Goal: Information Seeking & Learning: Learn about a topic

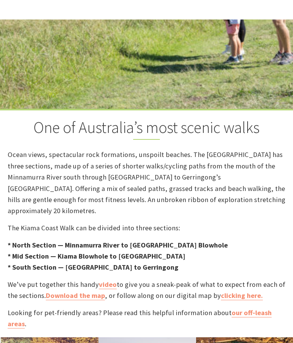
scroll to position [148, 0]
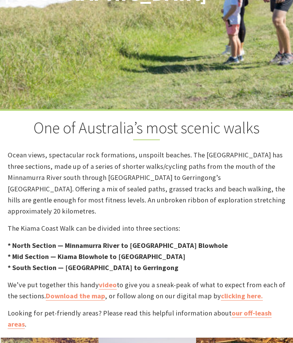
click at [243, 231] on div "One of Australia’s most scenic walks Ocean views, spectacular rock formations, …" at bounding box center [146, 223] width 293 height 228
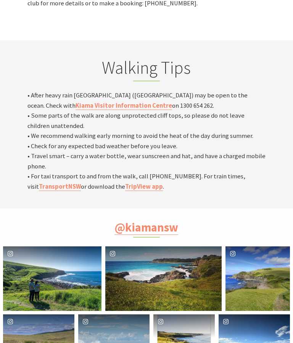
scroll to position [2371, 0]
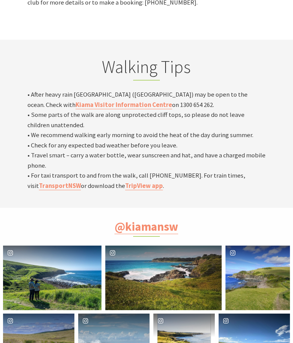
click at [75, 246] on div "[PERSON_NAME].ktran" at bounding box center [52, 278] width 98 height 65
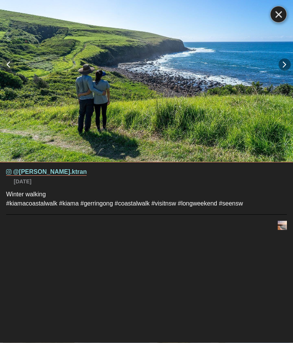
scroll to position [2372, 0]
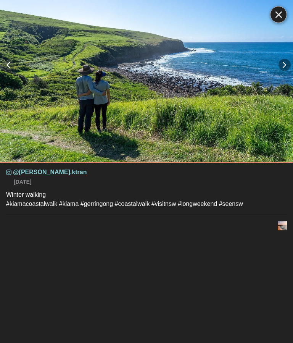
click at [285, 71] on button "Right" at bounding box center [285, 65] width 12 height 12
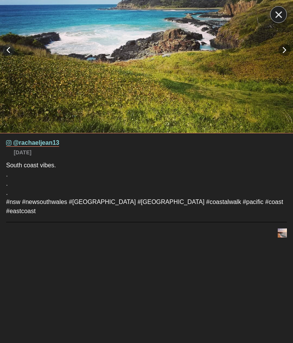
click at [286, 56] on button "Right" at bounding box center [285, 50] width 12 height 12
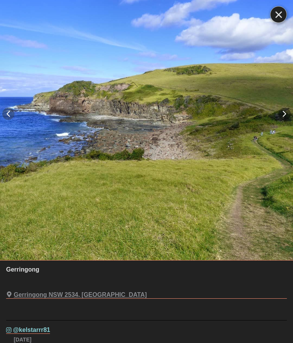
click at [291, 120] on button "Right" at bounding box center [285, 114] width 12 height 12
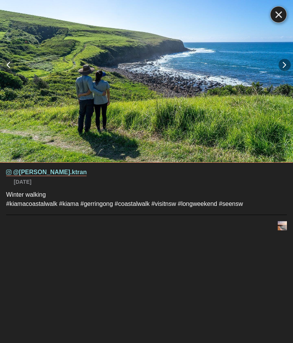
click at [277, 19] on button "Close" at bounding box center [278, 14] width 17 height 17
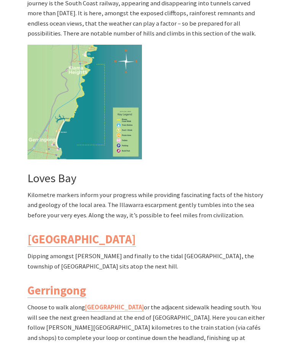
scroll to position [1964, 0]
